Goal: Communication & Community: Participate in discussion

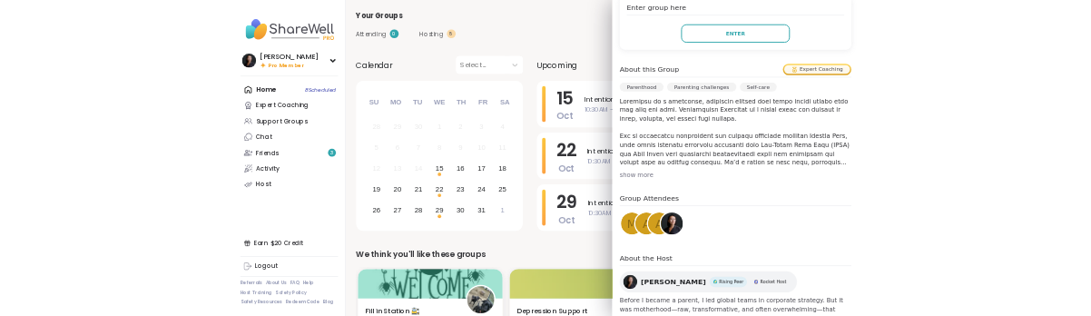
scroll to position [430, 0]
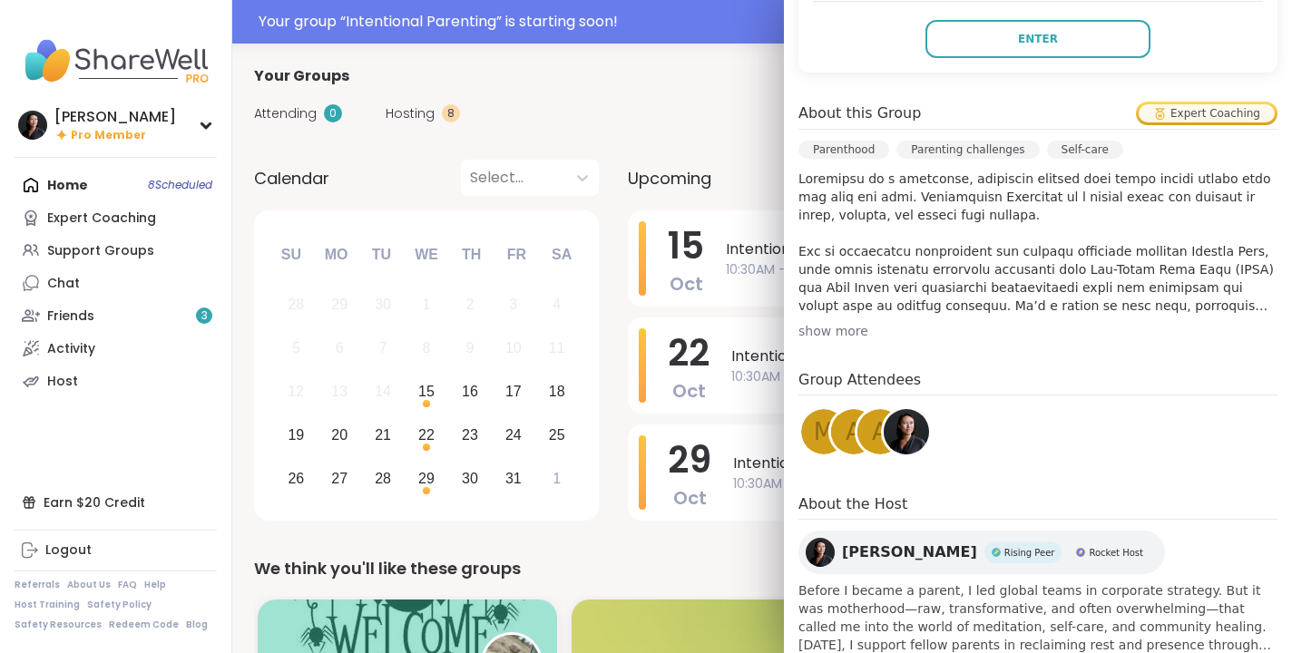
click at [873, 428] on span "a" at bounding box center [880, 432] width 16 height 35
click at [846, 426] on span "a" at bounding box center [854, 432] width 16 height 35
click at [817, 431] on span "m" at bounding box center [824, 432] width 20 height 35
click at [1100, 24] on button "Enter" at bounding box center [1037, 39] width 225 height 38
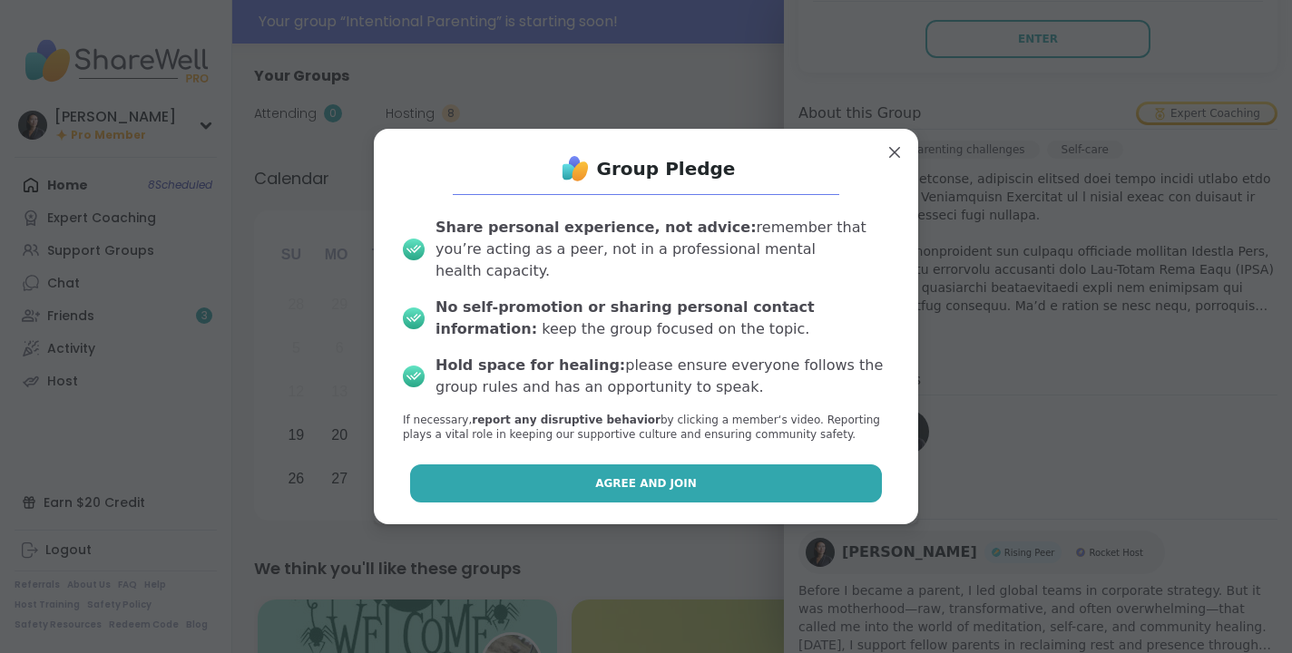
click at [660, 485] on button "Agree and Join" at bounding box center [646, 484] width 473 height 38
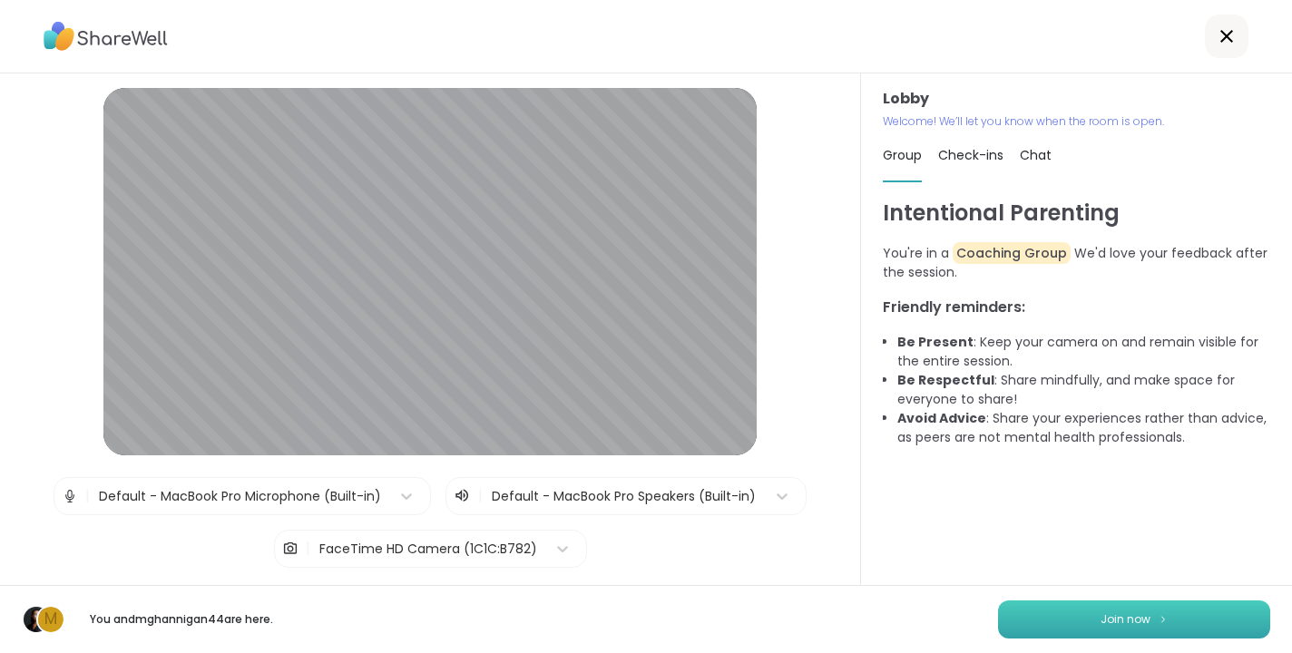
click at [1171, 610] on button "Join now" at bounding box center [1134, 620] width 272 height 38
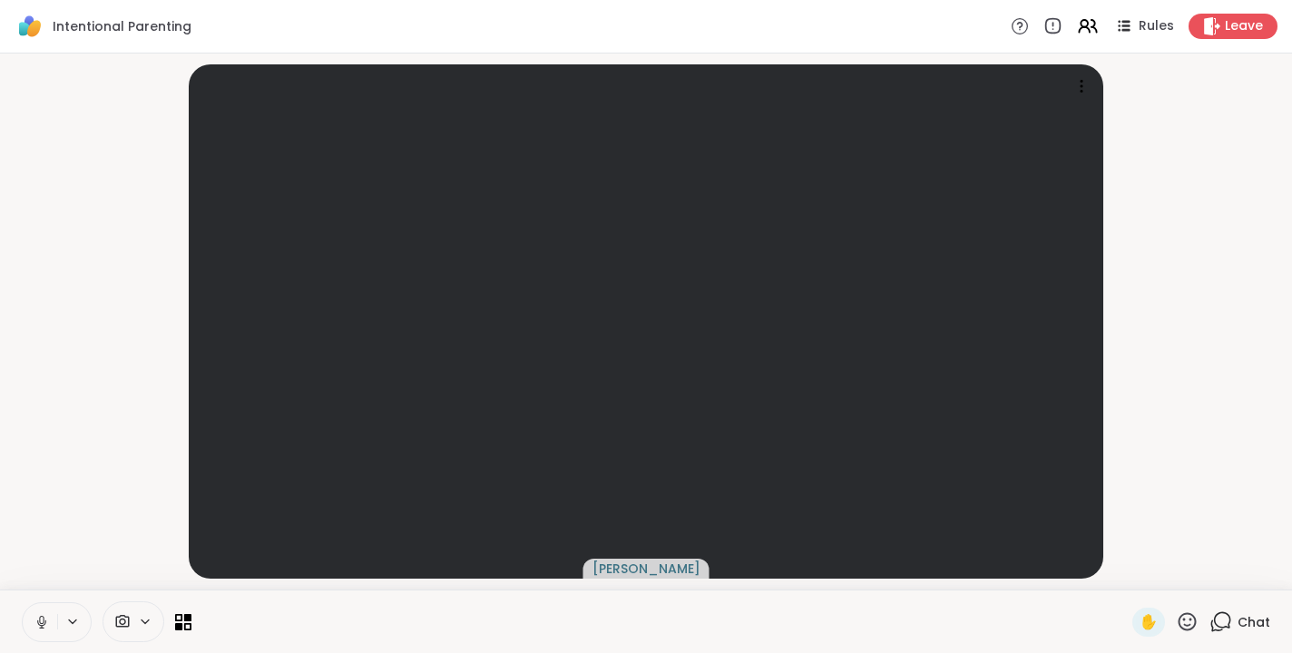
click at [40, 623] on icon at bounding box center [42, 622] width 16 height 16
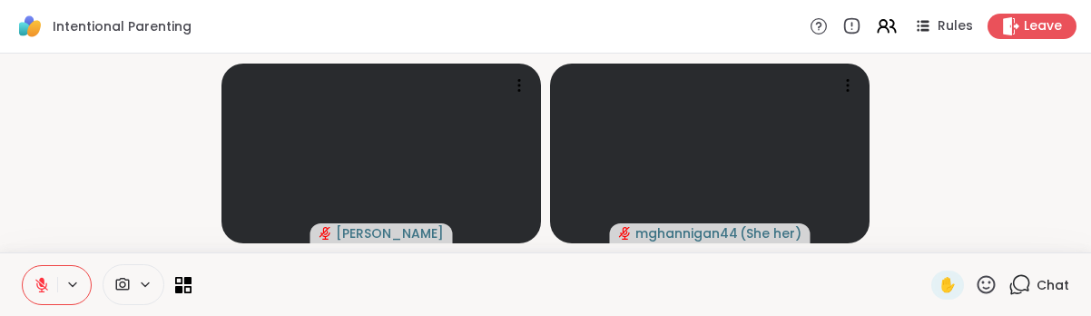
click at [42, 288] on icon at bounding box center [41, 285] width 13 height 13
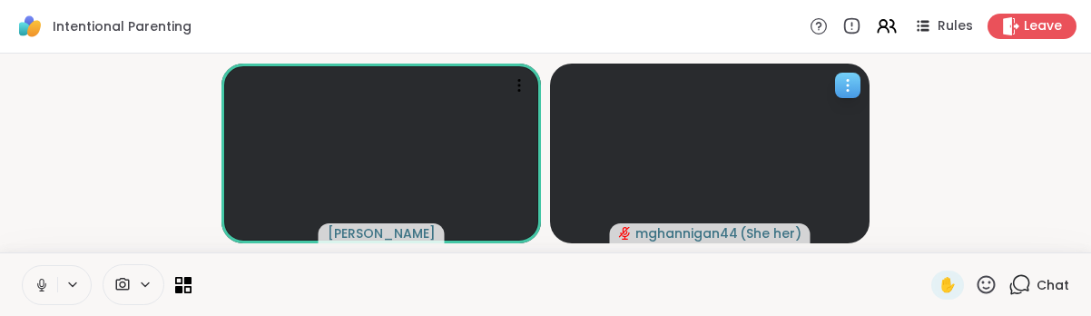
click at [856, 86] on icon at bounding box center [847, 85] width 18 height 18
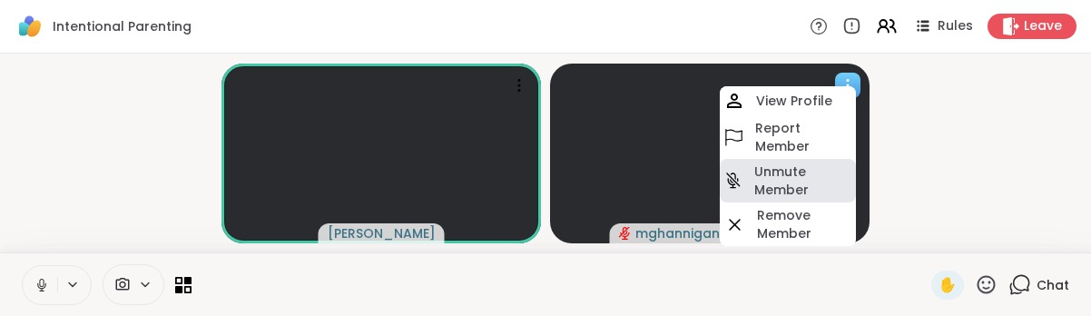
click at [792, 176] on h4 "Unmute Member" at bounding box center [803, 180] width 98 height 36
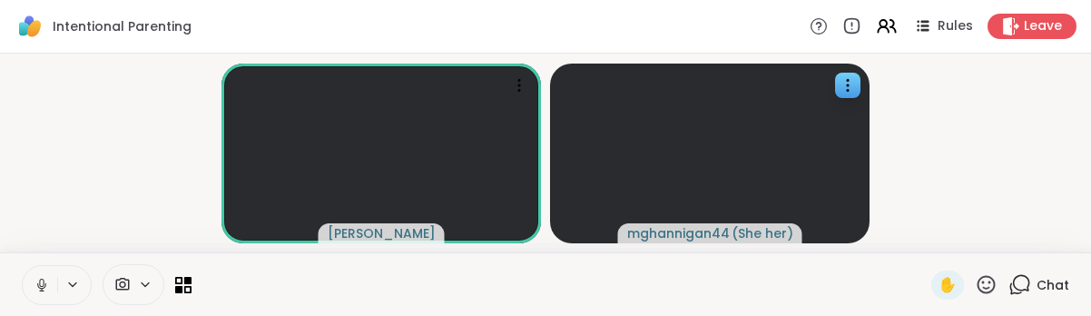
click at [69, 286] on icon at bounding box center [72, 284] width 15 height 15
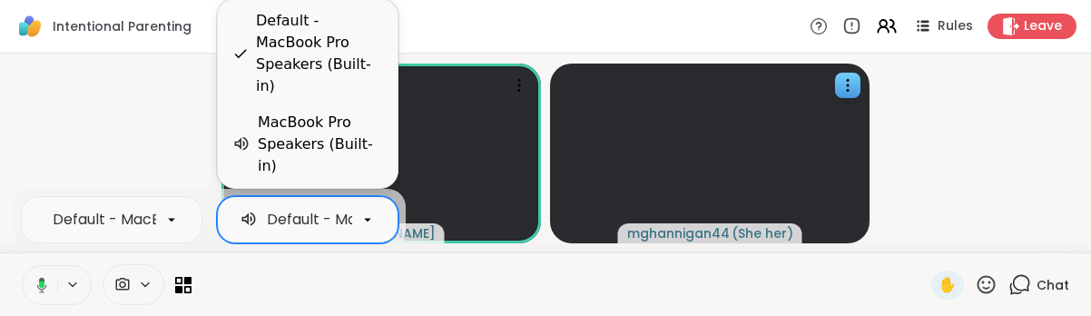
scroll to position [0, 186]
click at [299, 220] on div "Default - MacBook Pro Speakers (Built-in)" at bounding box center [231, 220] width 300 height 22
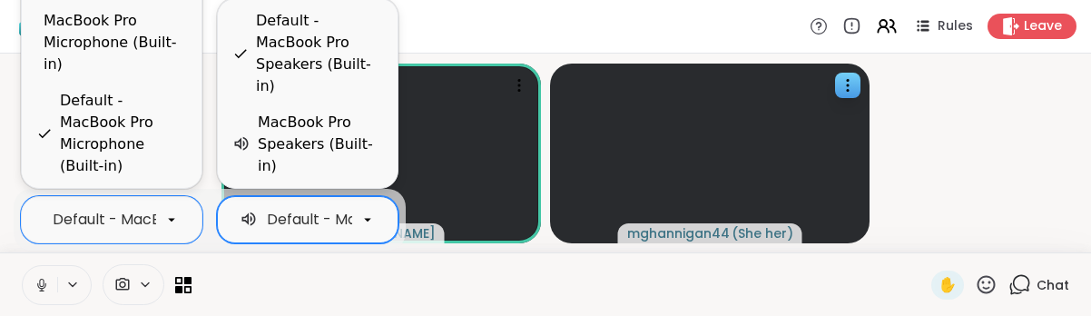
scroll to position [0, 187]
click at [663, 22] on div "Intentional Parenting Rules Leave" at bounding box center [545, 27] width 1091 height 54
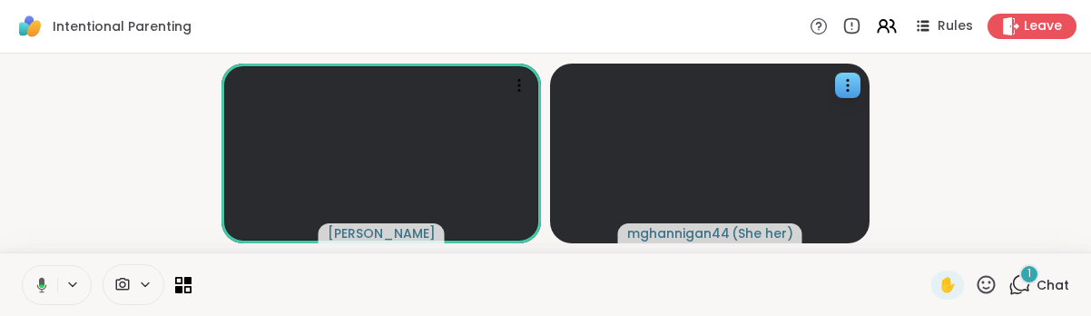
click at [1023, 277] on div "1" at bounding box center [1029, 274] width 20 height 20
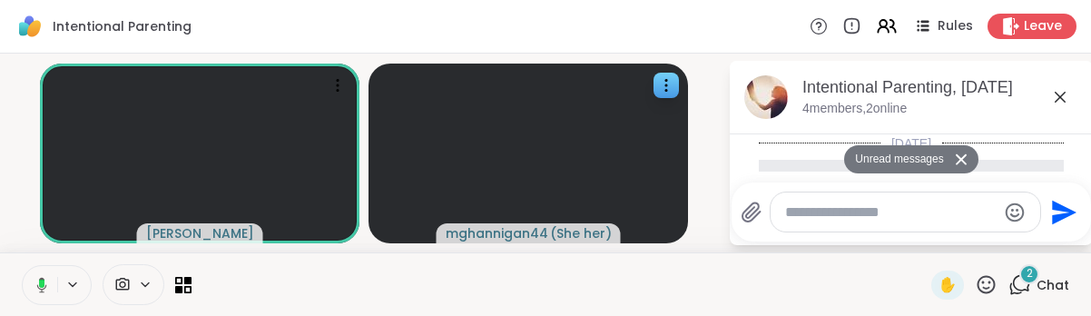
scroll to position [218, 0]
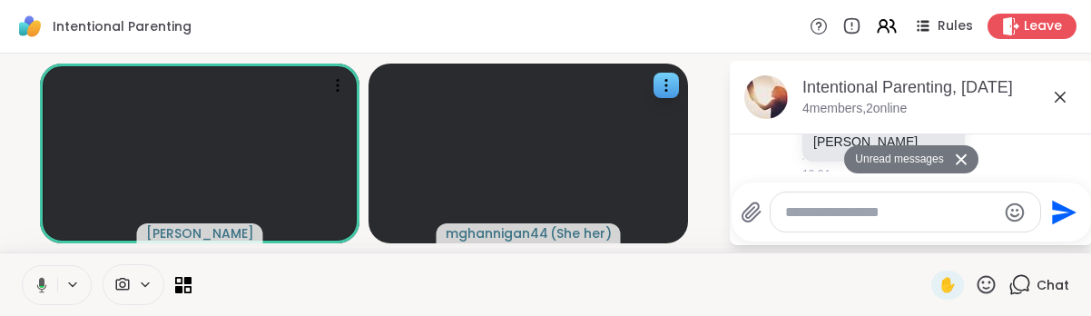
click at [964, 156] on icon at bounding box center [960, 159] width 11 height 11
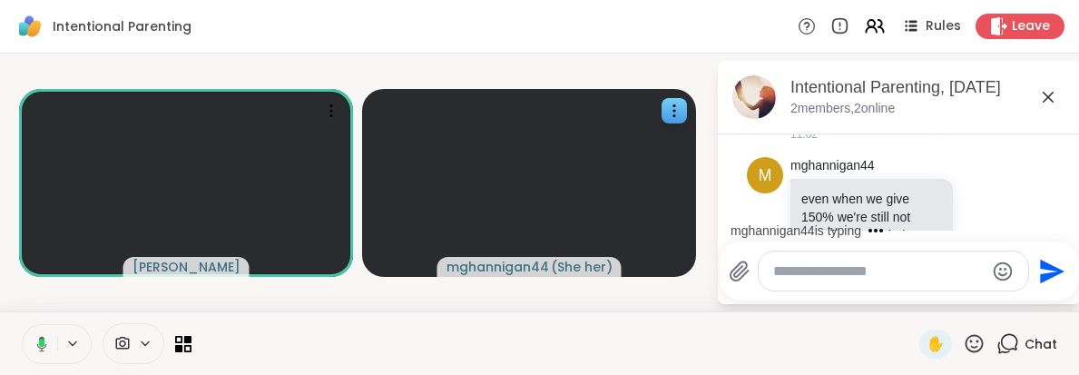
scroll to position [1947, 0]
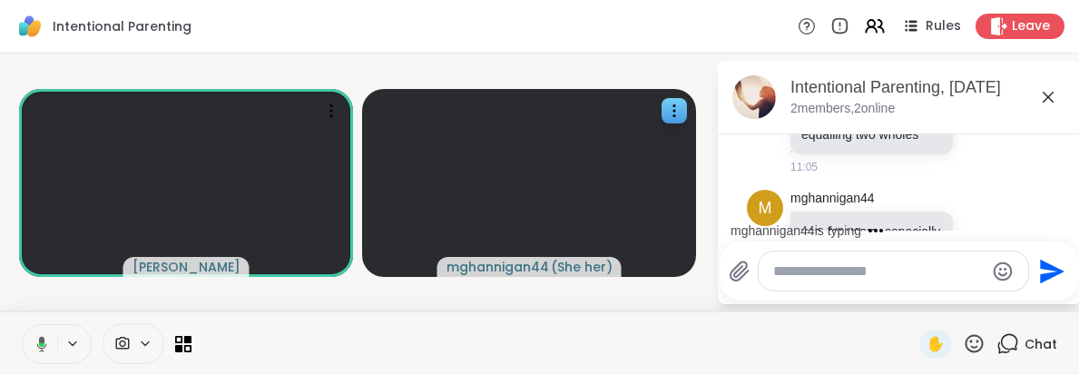
click at [831, 271] on textarea "Type your message" at bounding box center [878, 271] width 211 height 18
paste textarea "**********"
type textarea "**********"
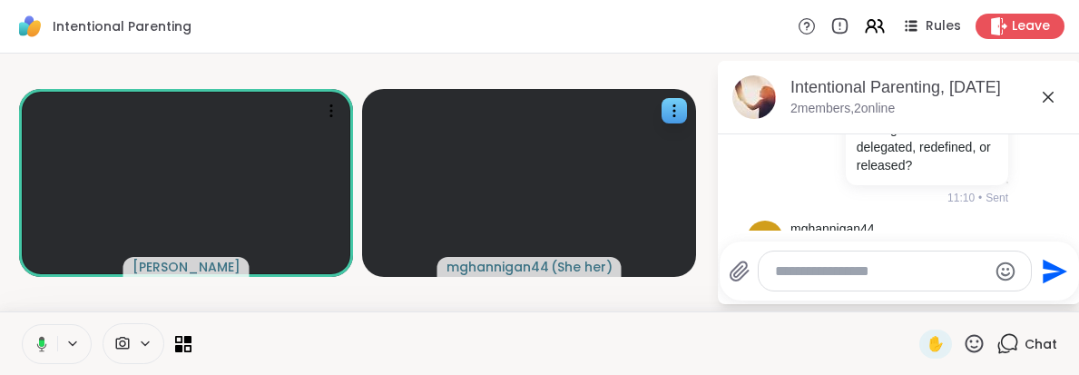
scroll to position [2358, 0]
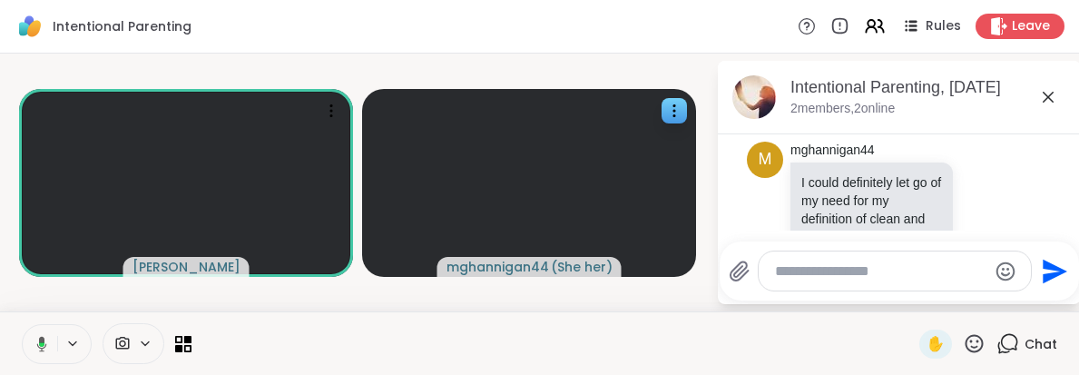
paste textarea "**********"
type textarea "**********"
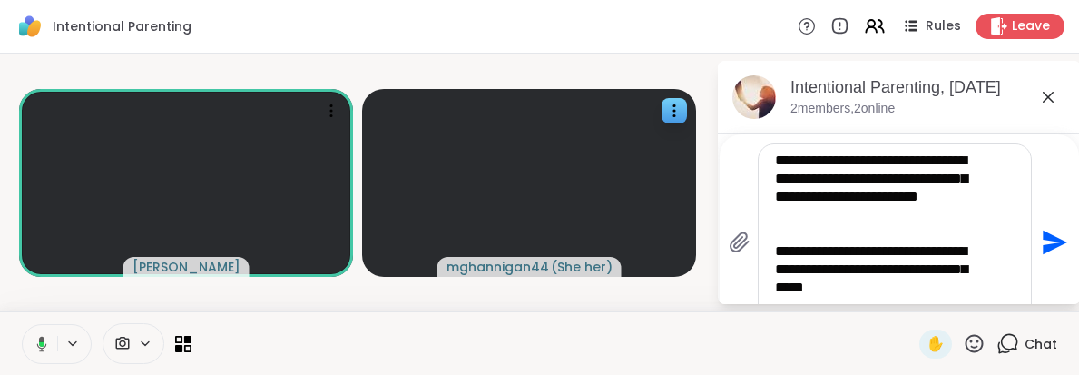
click at [1048, 236] on icon "Send" at bounding box center [1054, 242] width 24 height 24
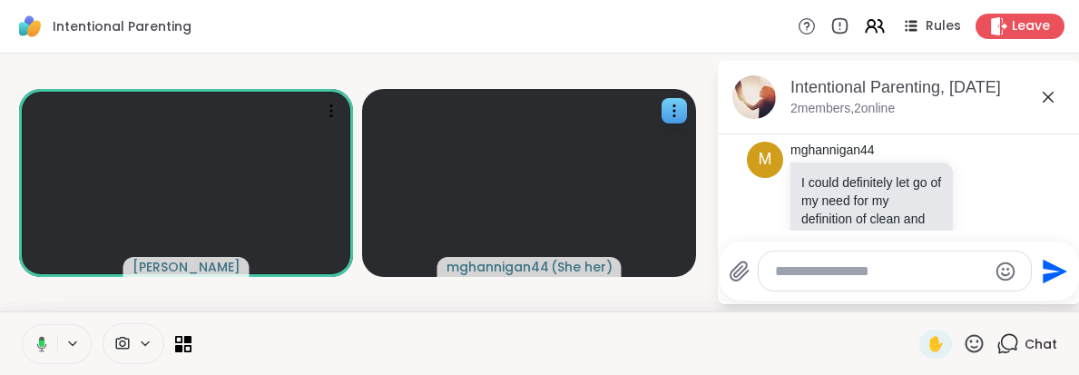
click at [43, 347] on icon at bounding box center [42, 343] width 10 height 15
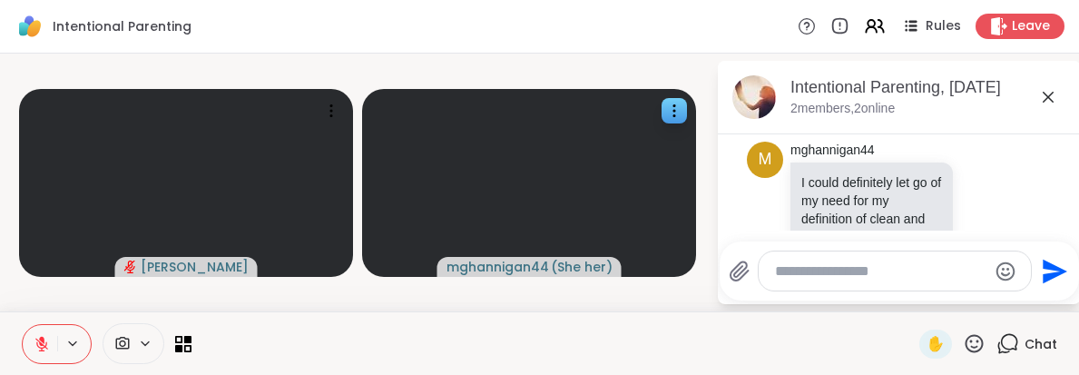
click at [832, 272] on textarea "Type your message" at bounding box center [880, 271] width 211 height 18
type textarea "**********"
paste textarea "**********"
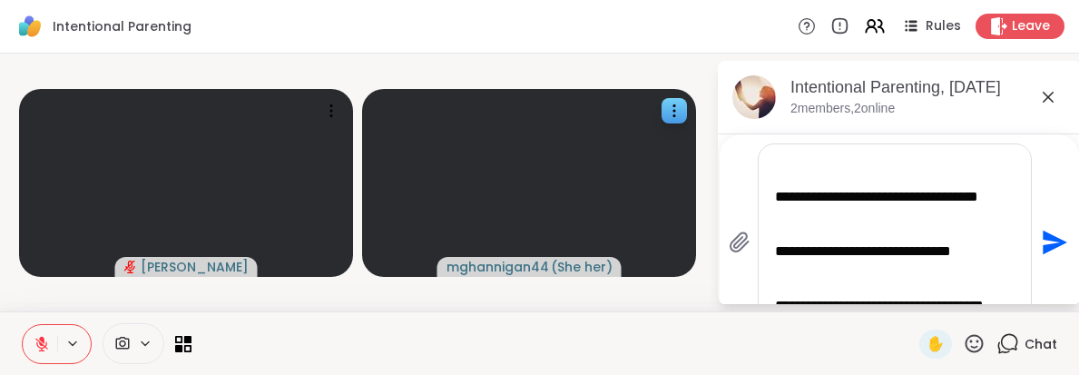
scroll to position [90, 0]
type textarea "**********"
click at [1048, 241] on icon "Send" at bounding box center [1052, 242] width 29 height 29
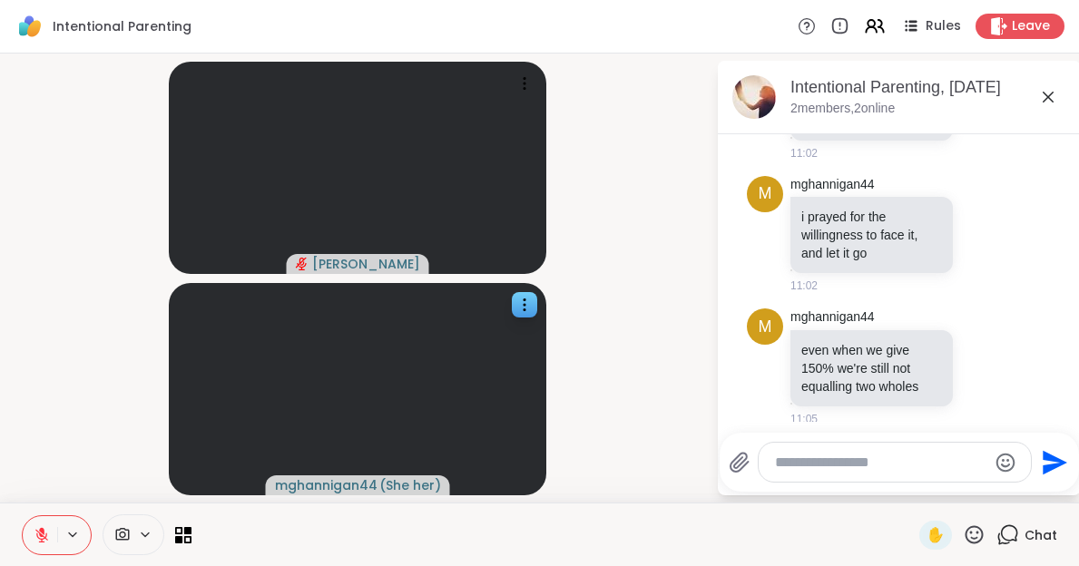
scroll to position [2167, 0]
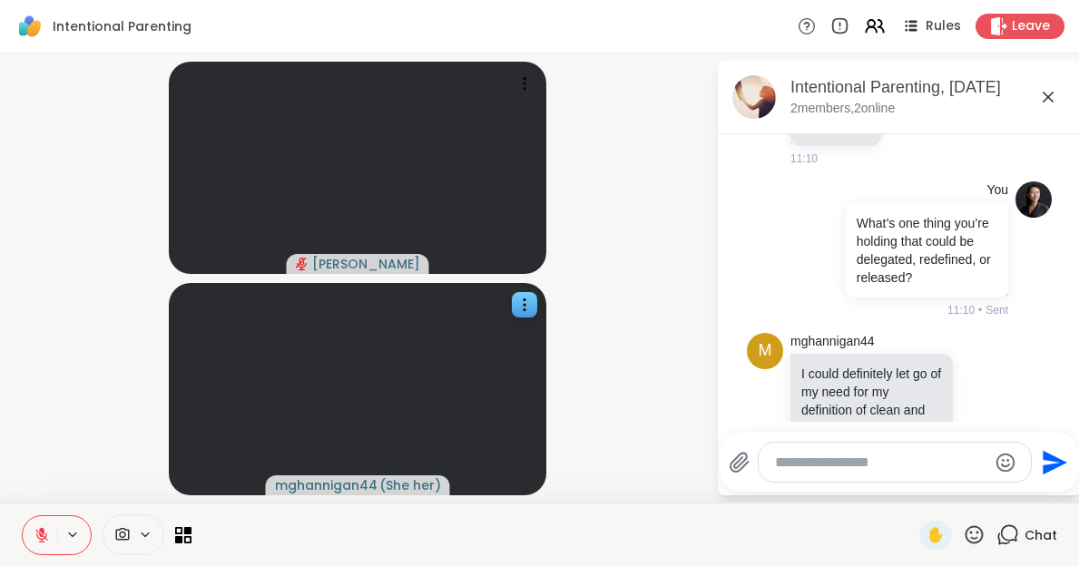
click at [849, 463] on textarea "Type your message" at bounding box center [880, 463] width 211 height 18
paste textarea "**********"
type textarea "**********"
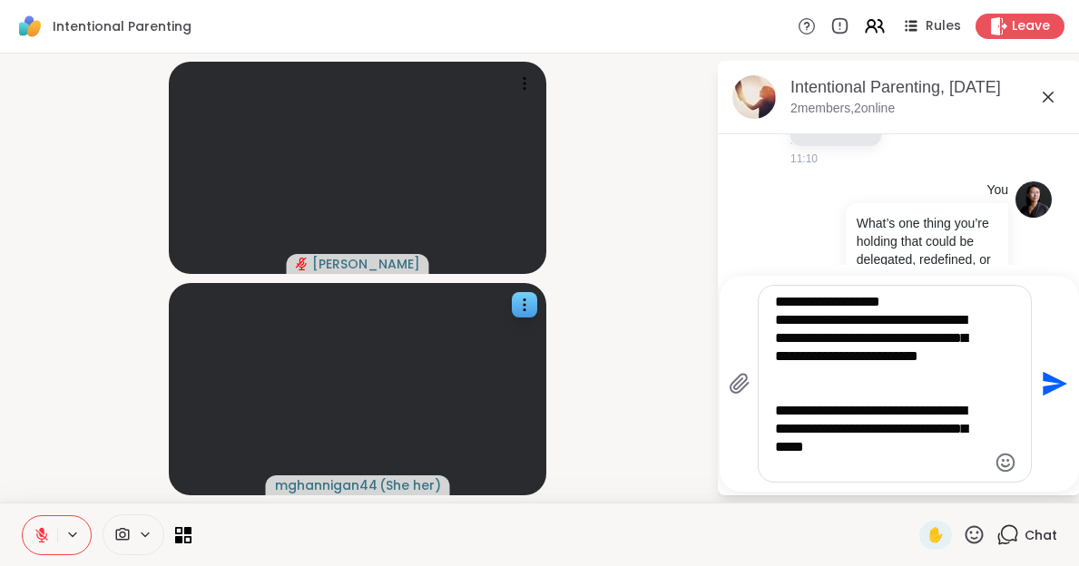
scroll to position [2324, 0]
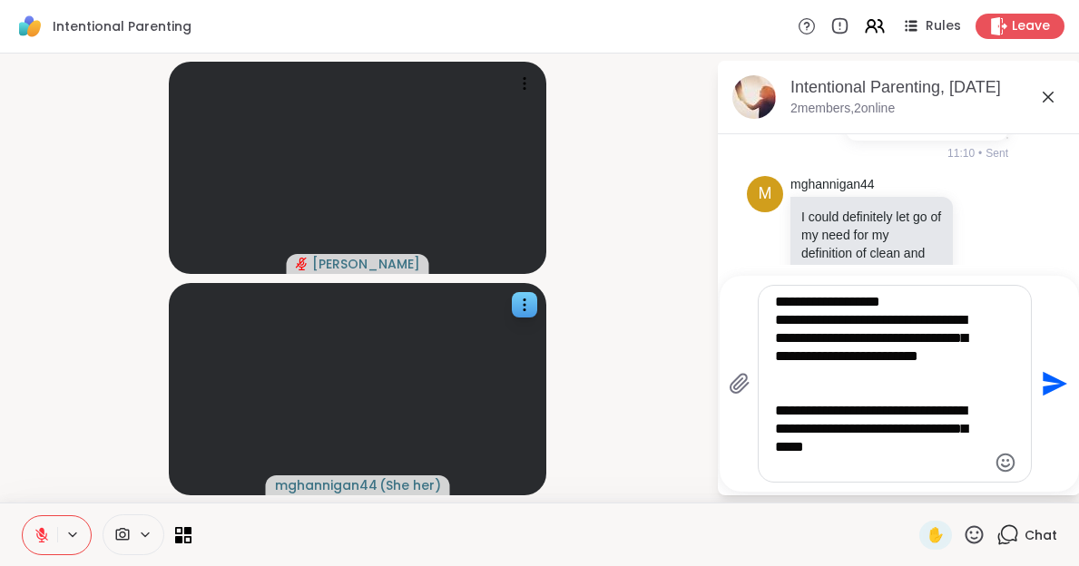
click at [43, 538] on icon at bounding box center [41, 535] width 13 height 13
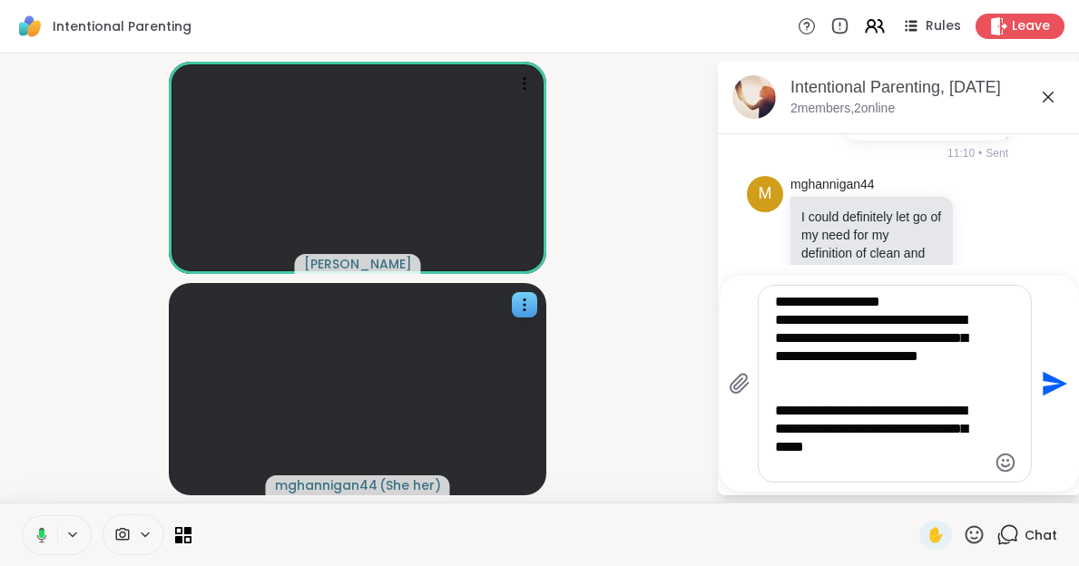
click at [1044, 380] on icon "Send" at bounding box center [1054, 384] width 24 height 24
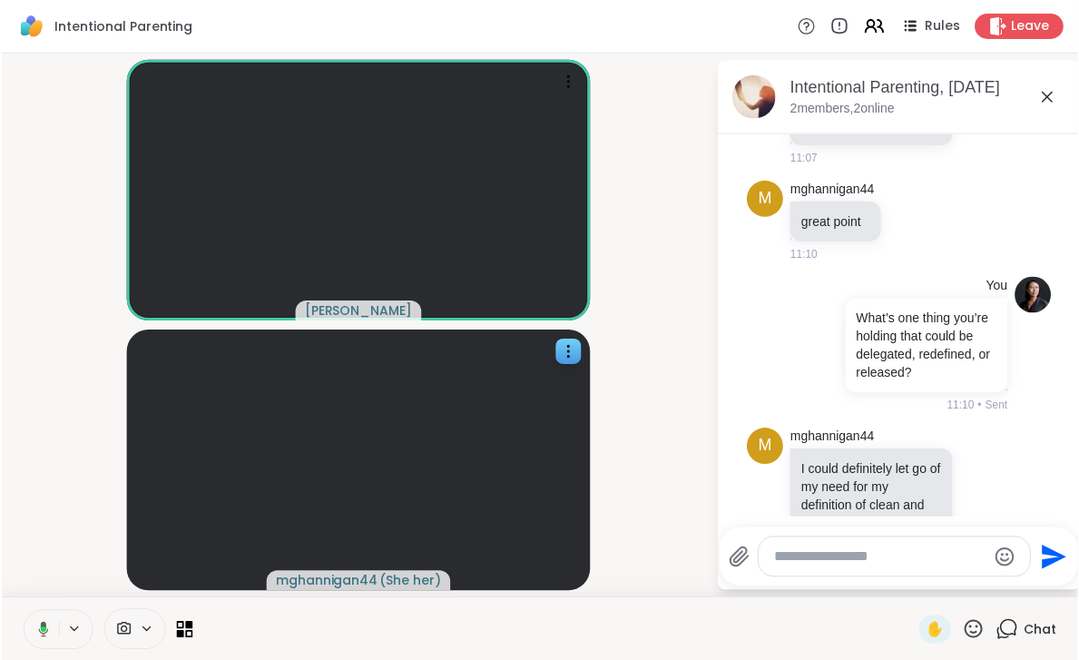
scroll to position [2073, 0]
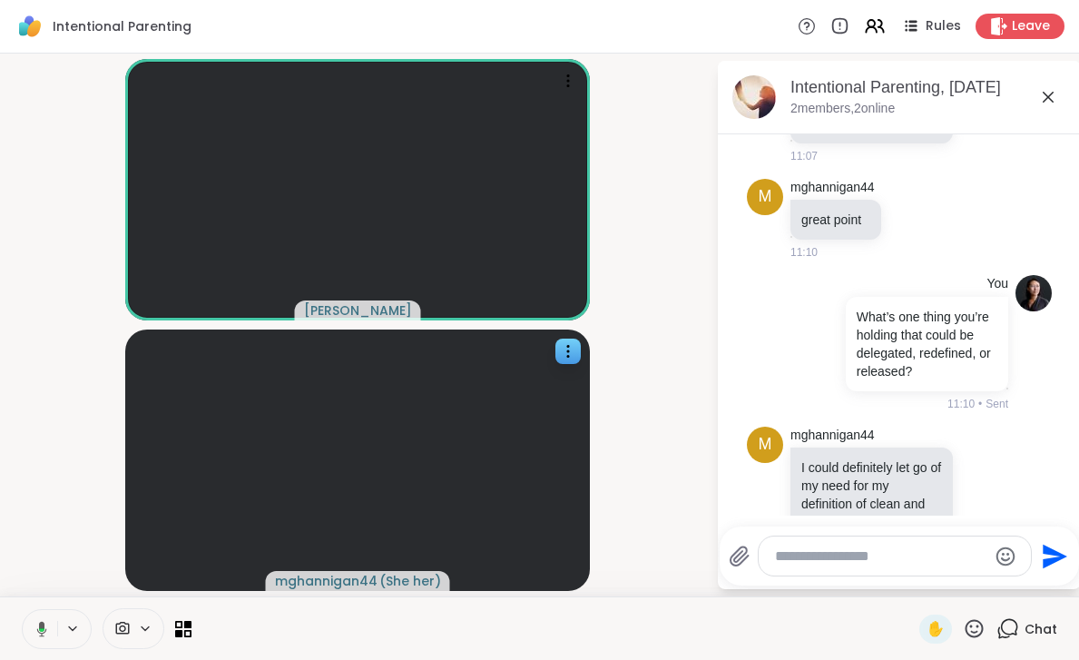
click at [753, 470] on div "m mghannigan44 I could definitely let go of my need for my definition of clean …" at bounding box center [899, 549] width 305 height 260
click at [819, 555] on textarea "Type your message" at bounding box center [880, 556] width 211 height 18
paste textarea "**********"
type textarea "**********"
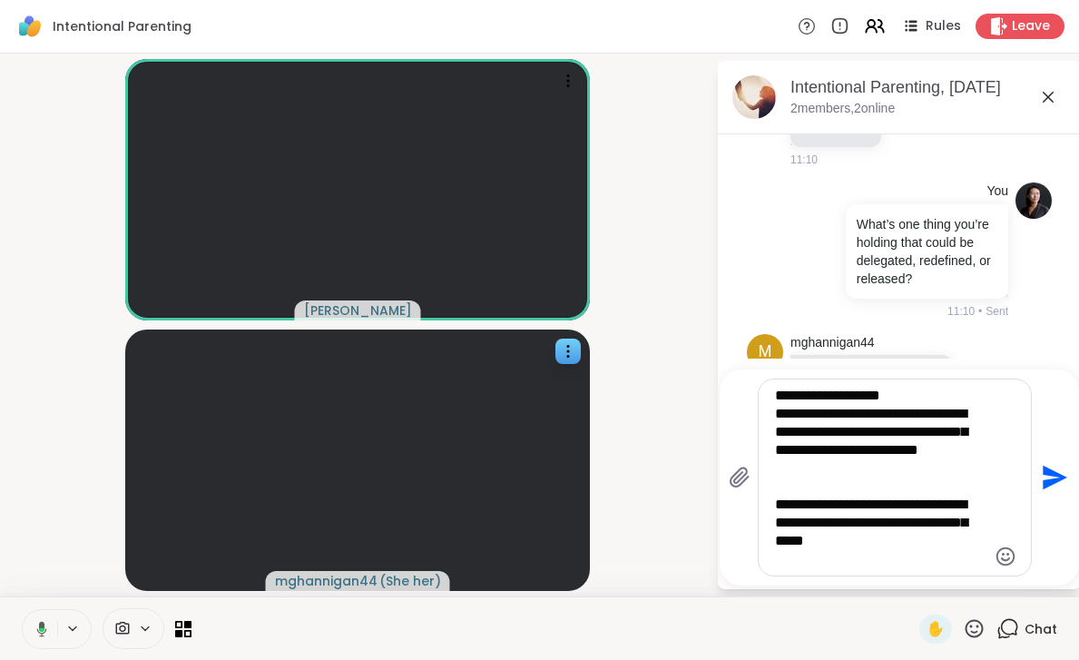
click at [1048, 475] on icon "Send" at bounding box center [1054, 477] width 24 height 24
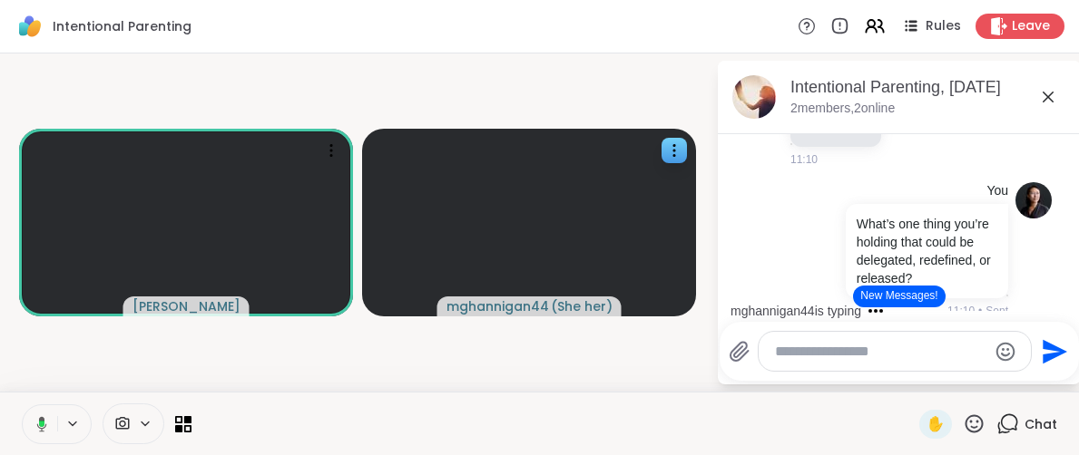
scroll to position [4, 0]
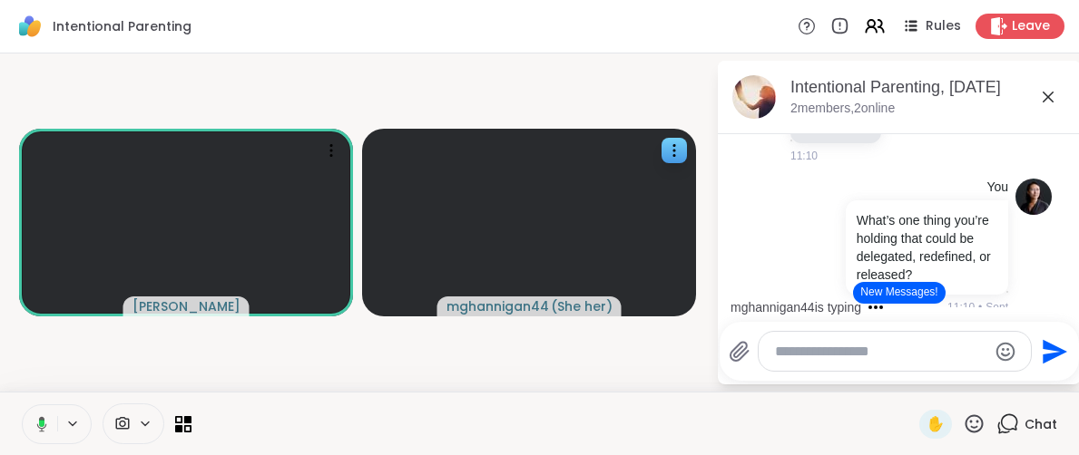
click at [881, 301] on button "New Messages!" at bounding box center [899, 293] width 92 height 22
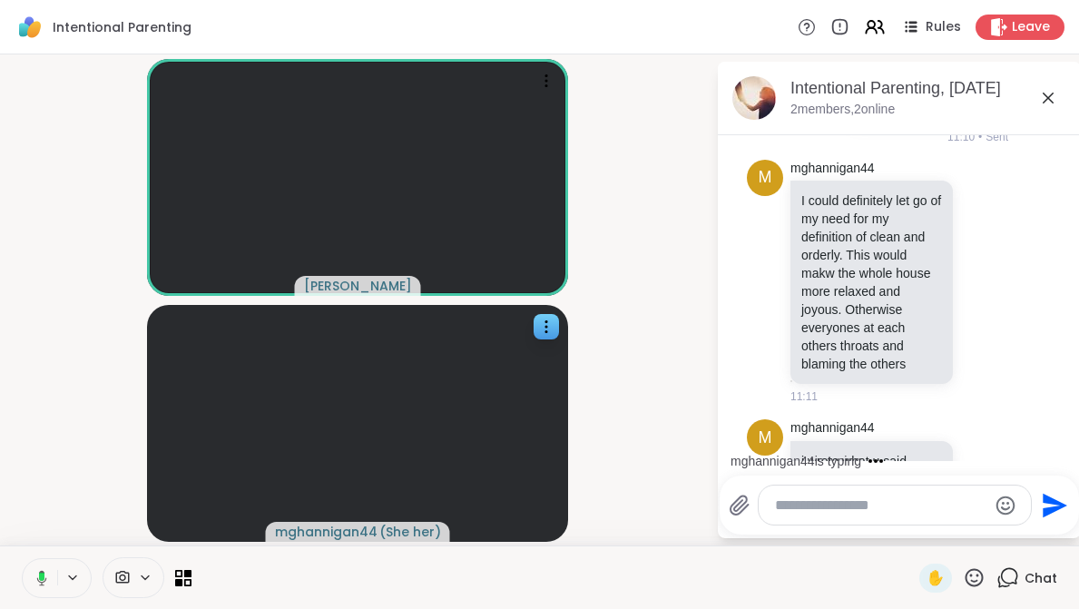
scroll to position [2336, 0]
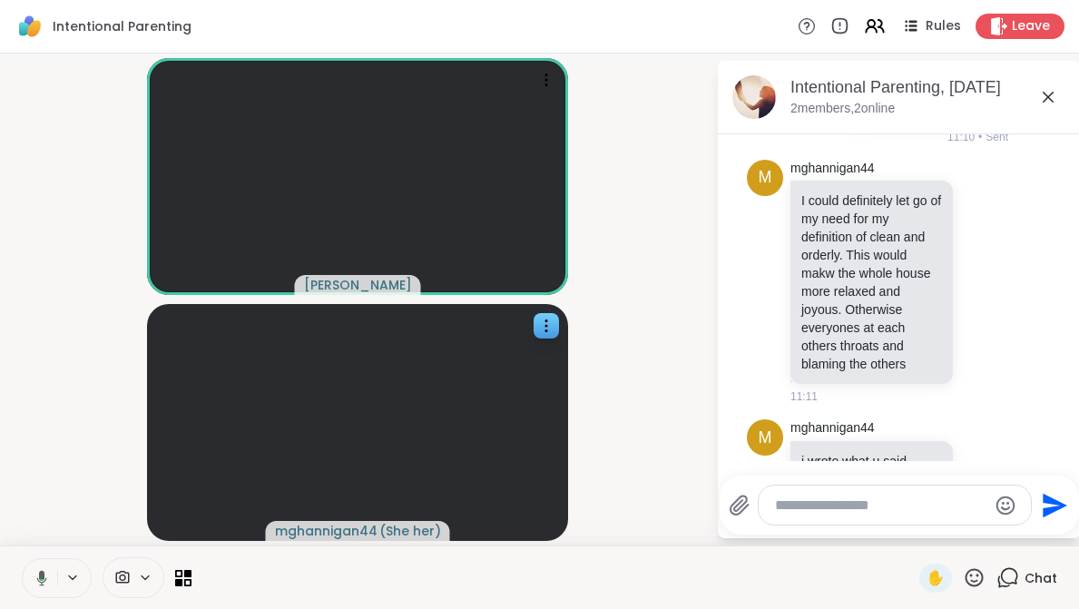
click at [866, 512] on textarea "Type your message" at bounding box center [880, 505] width 211 height 18
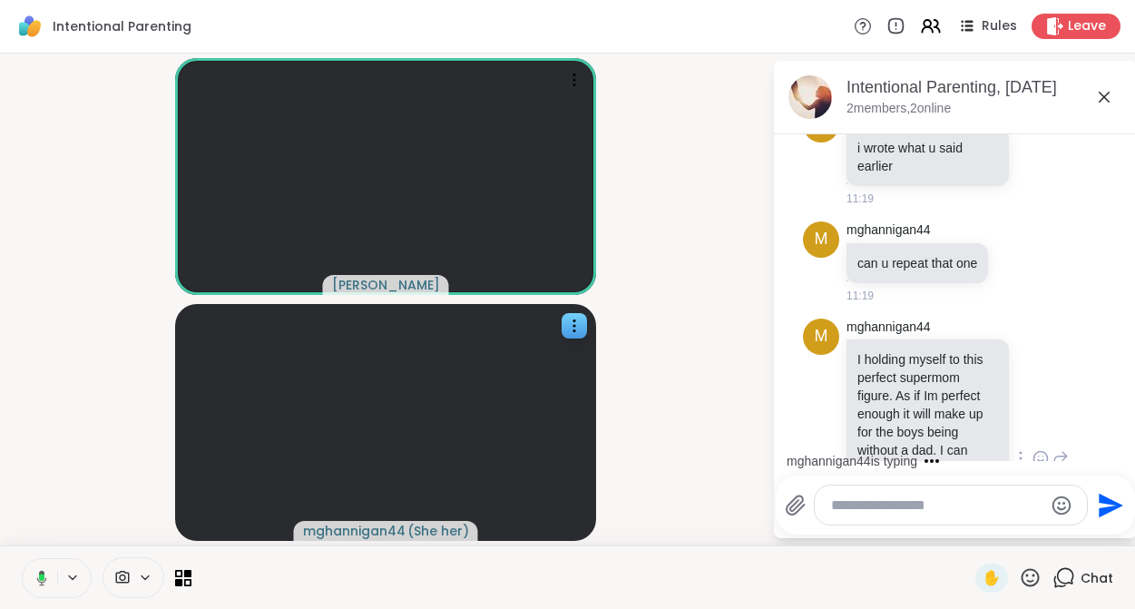
scroll to position [2838, 0]
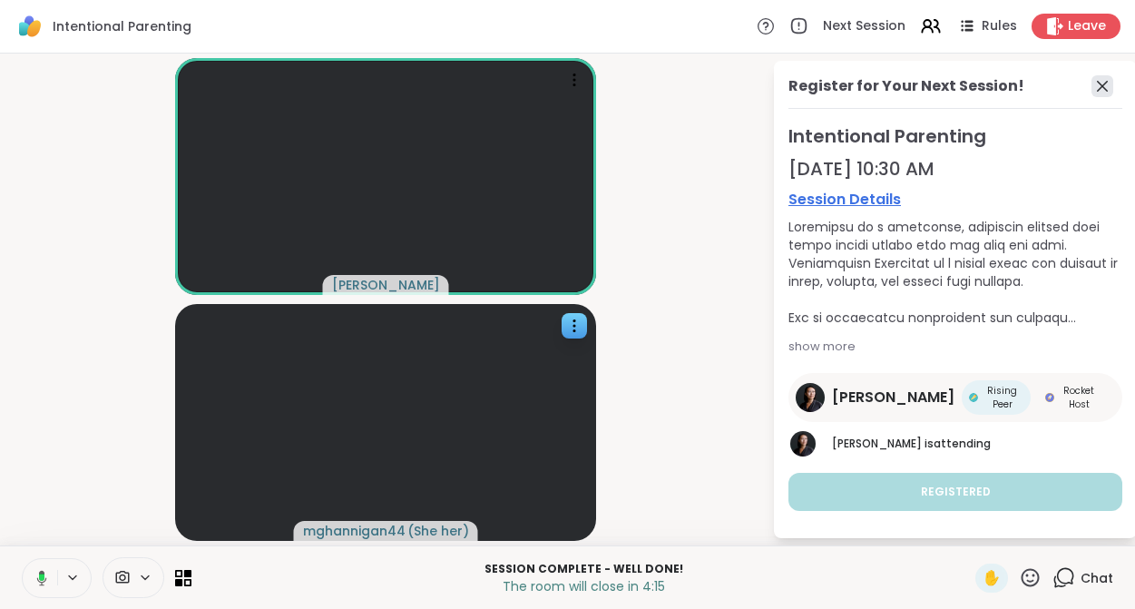
click at [1096, 89] on icon at bounding box center [1102, 86] width 22 height 22
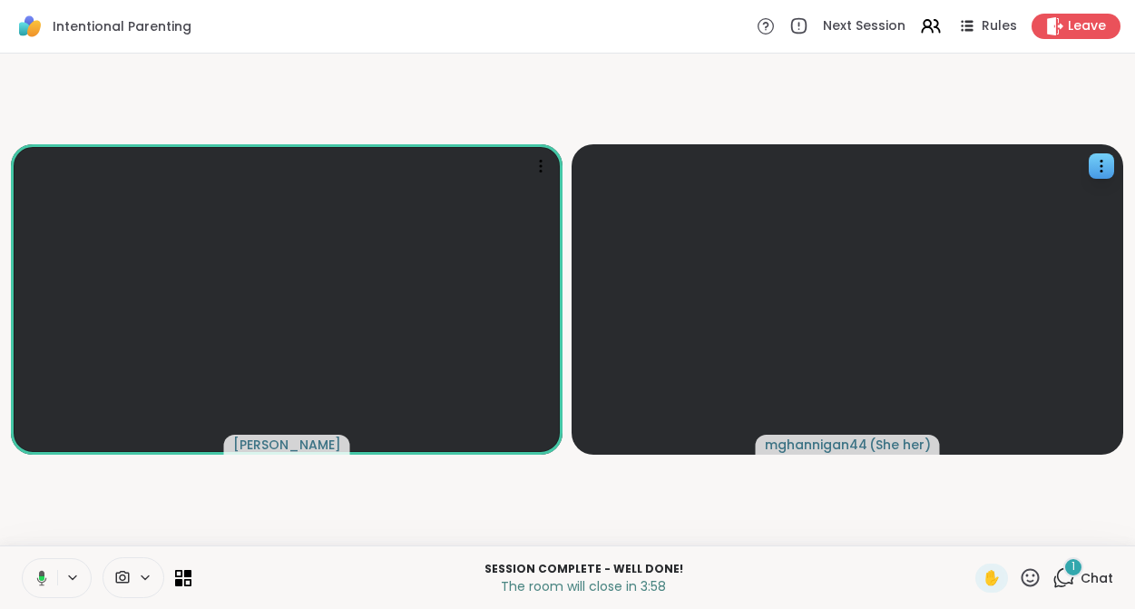
click at [1062, 571] on icon at bounding box center [1063, 577] width 23 height 23
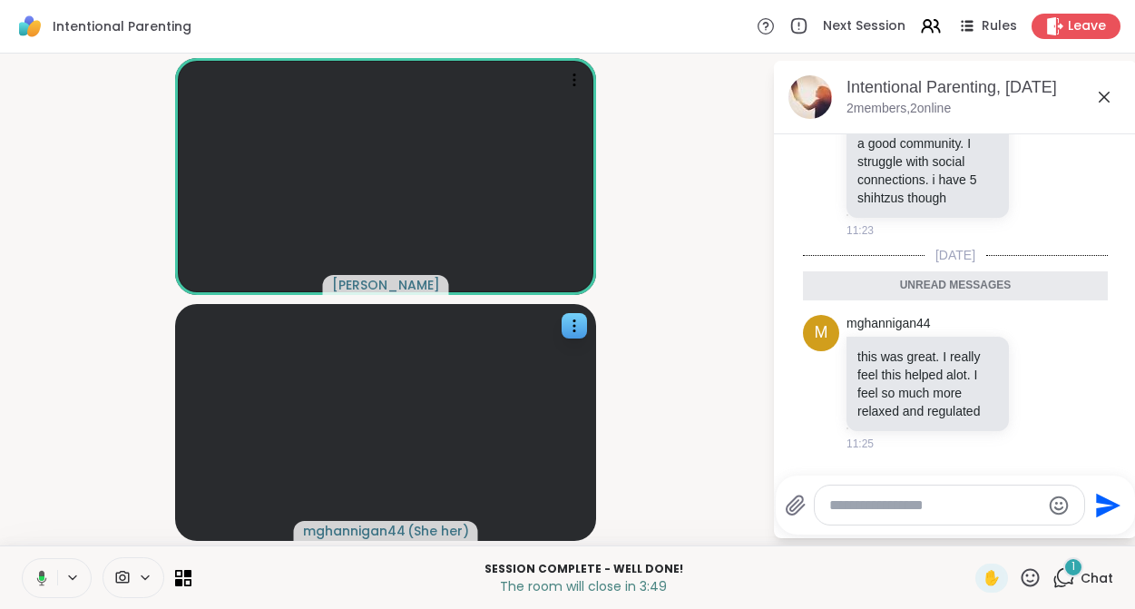
scroll to position [5009, 0]
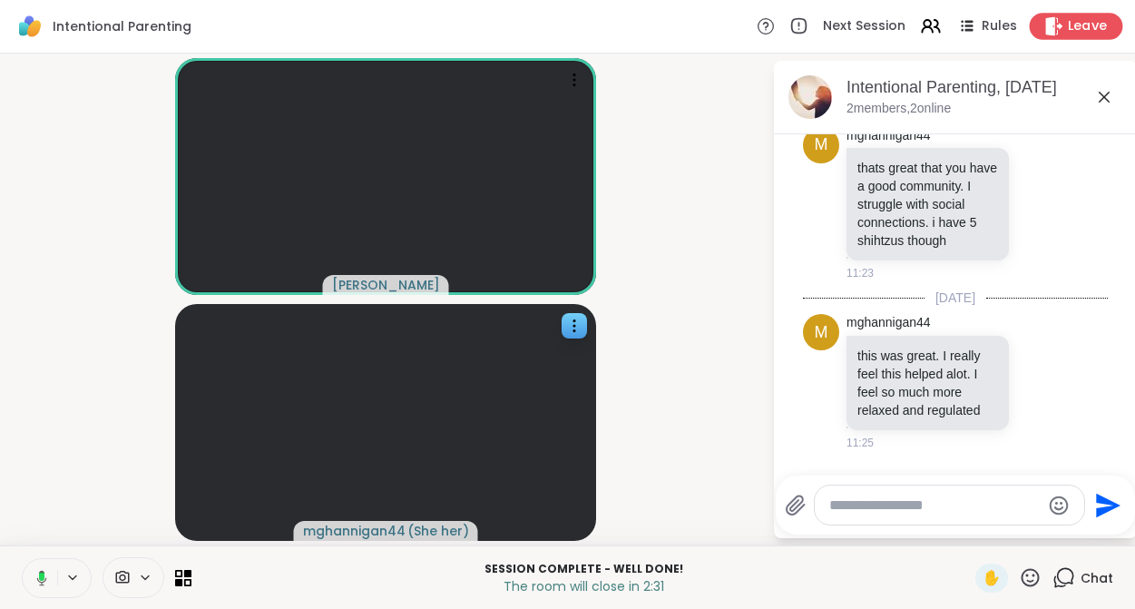
click at [1082, 29] on span "Leave" at bounding box center [1088, 26] width 40 height 19
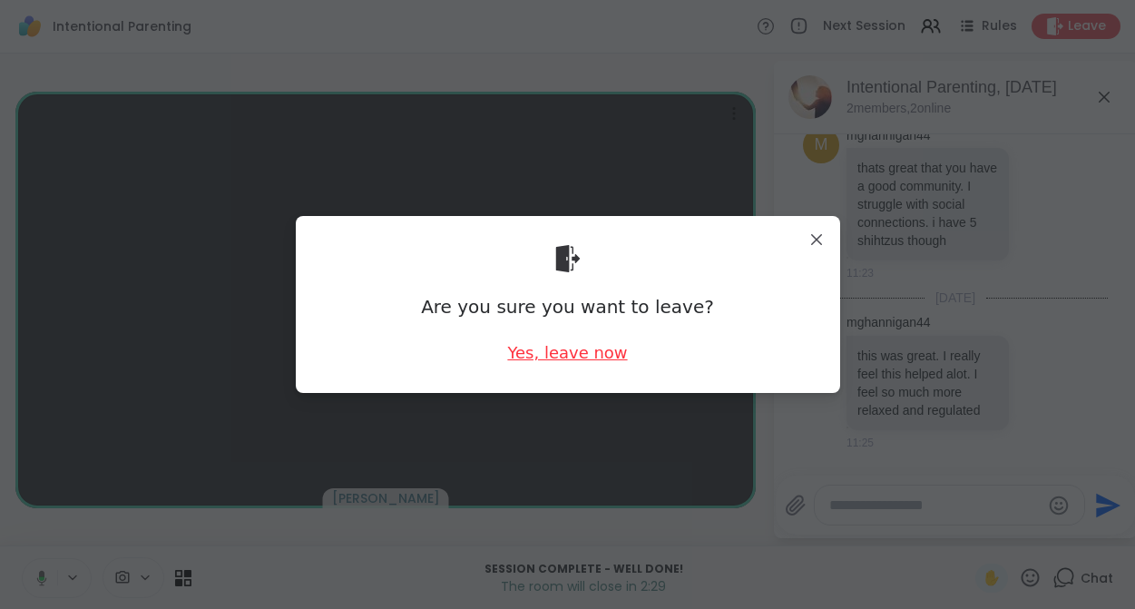
click at [560, 354] on div "Yes, leave now" at bounding box center [567, 352] width 120 height 23
